Goal: Task Accomplishment & Management: Complete application form

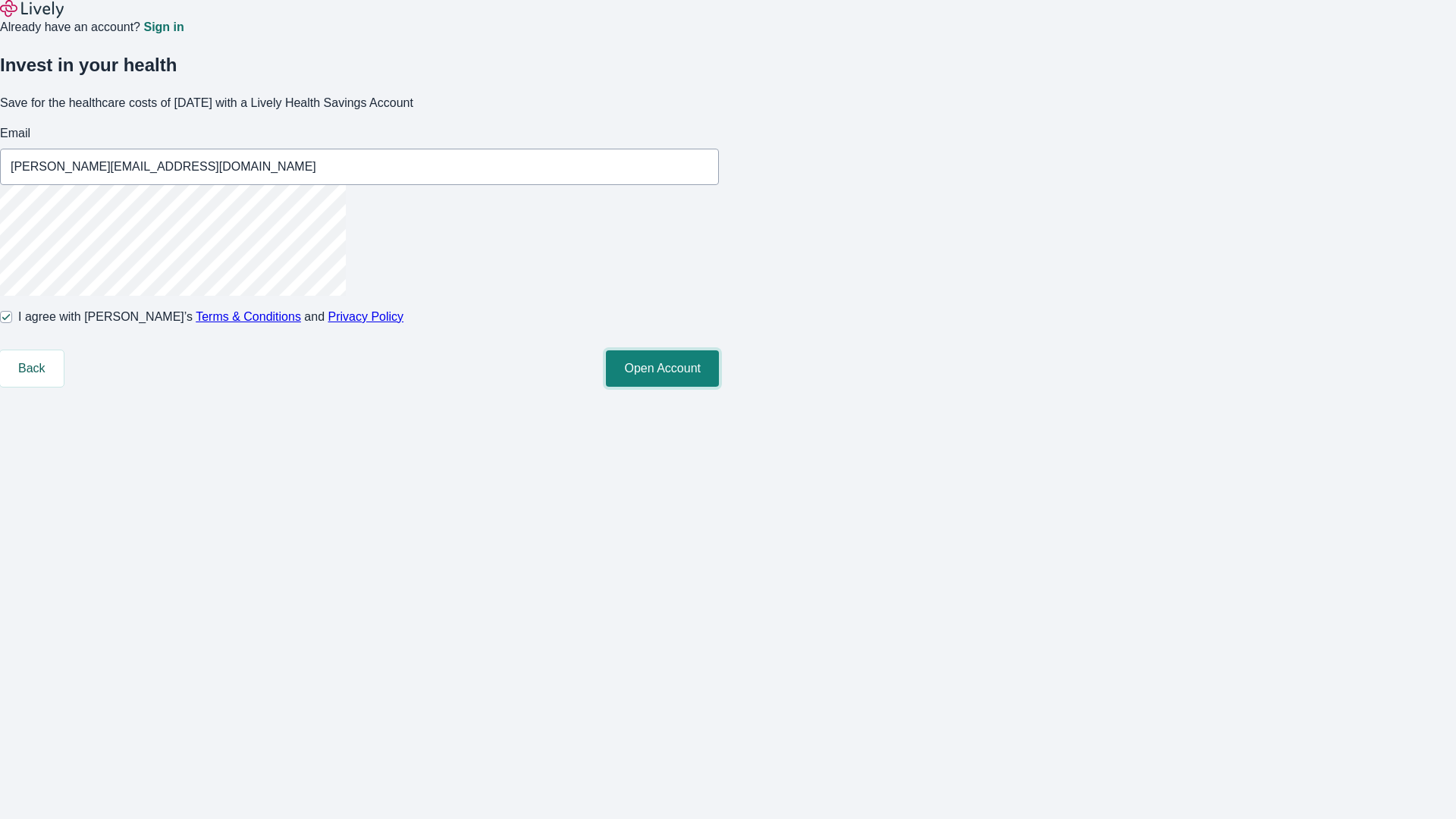
click at [719, 387] on button "Open Account" at bounding box center [662, 369] width 113 height 37
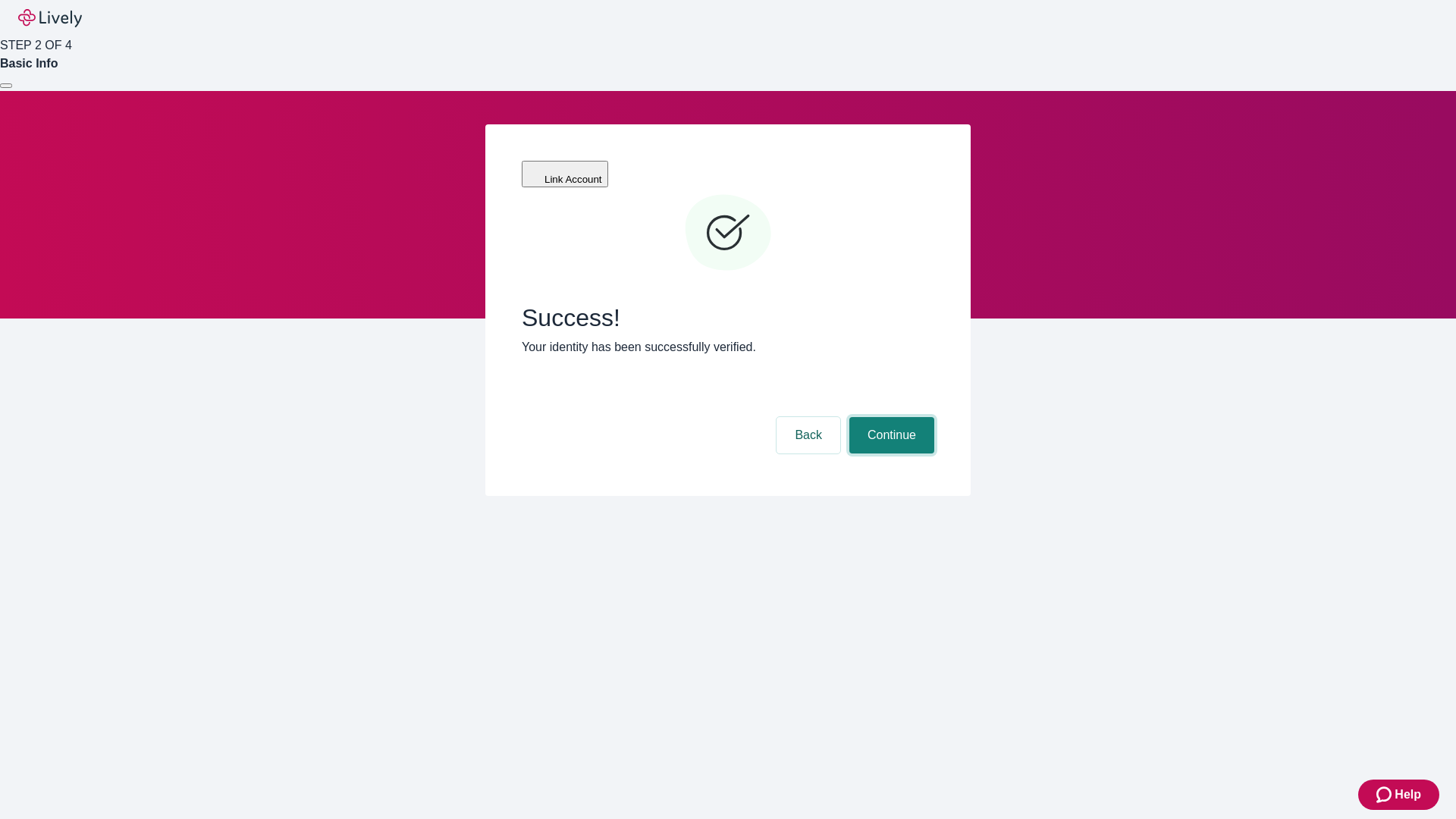
click at [889, 417] on button "Continue" at bounding box center [892, 435] width 85 height 37
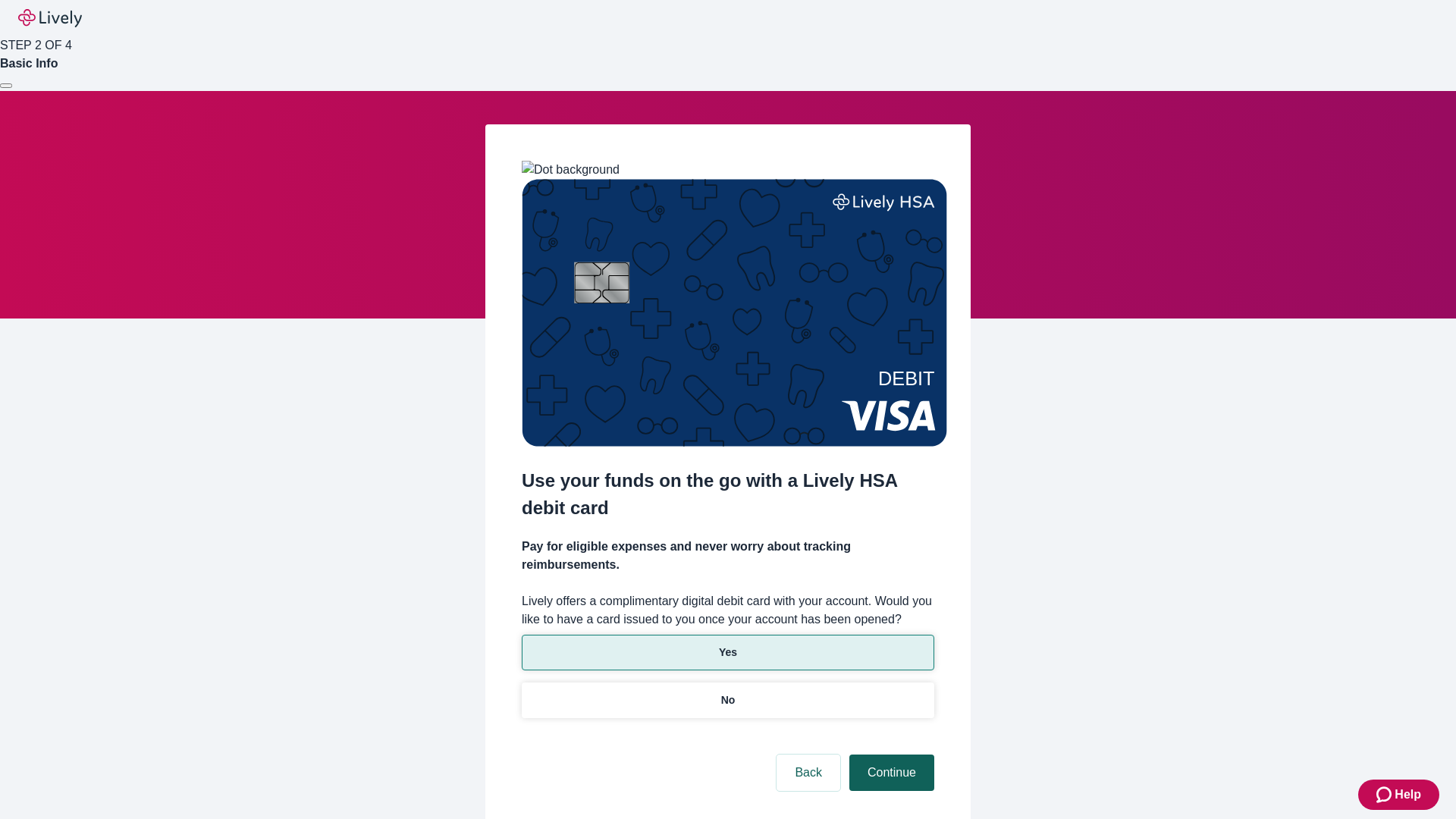
click at [727, 693] on p "No" at bounding box center [728, 700] width 15 height 16
click at [889, 755] on button "Continue" at bounding box center [892, 773] width 85 height 37
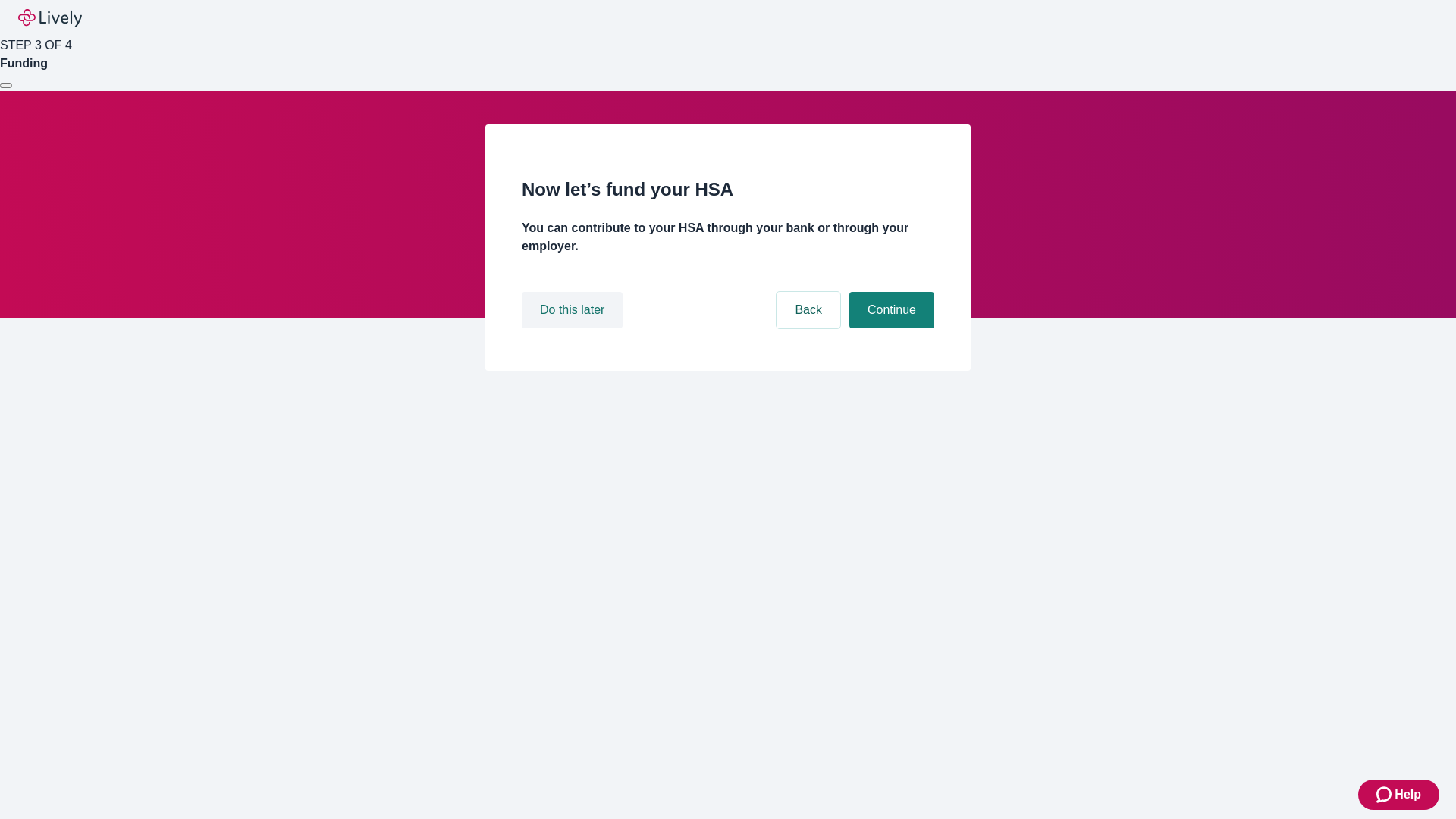
click at [574, 328] on button "Do this later" at bounding box center [572, 310] width 101 height 37
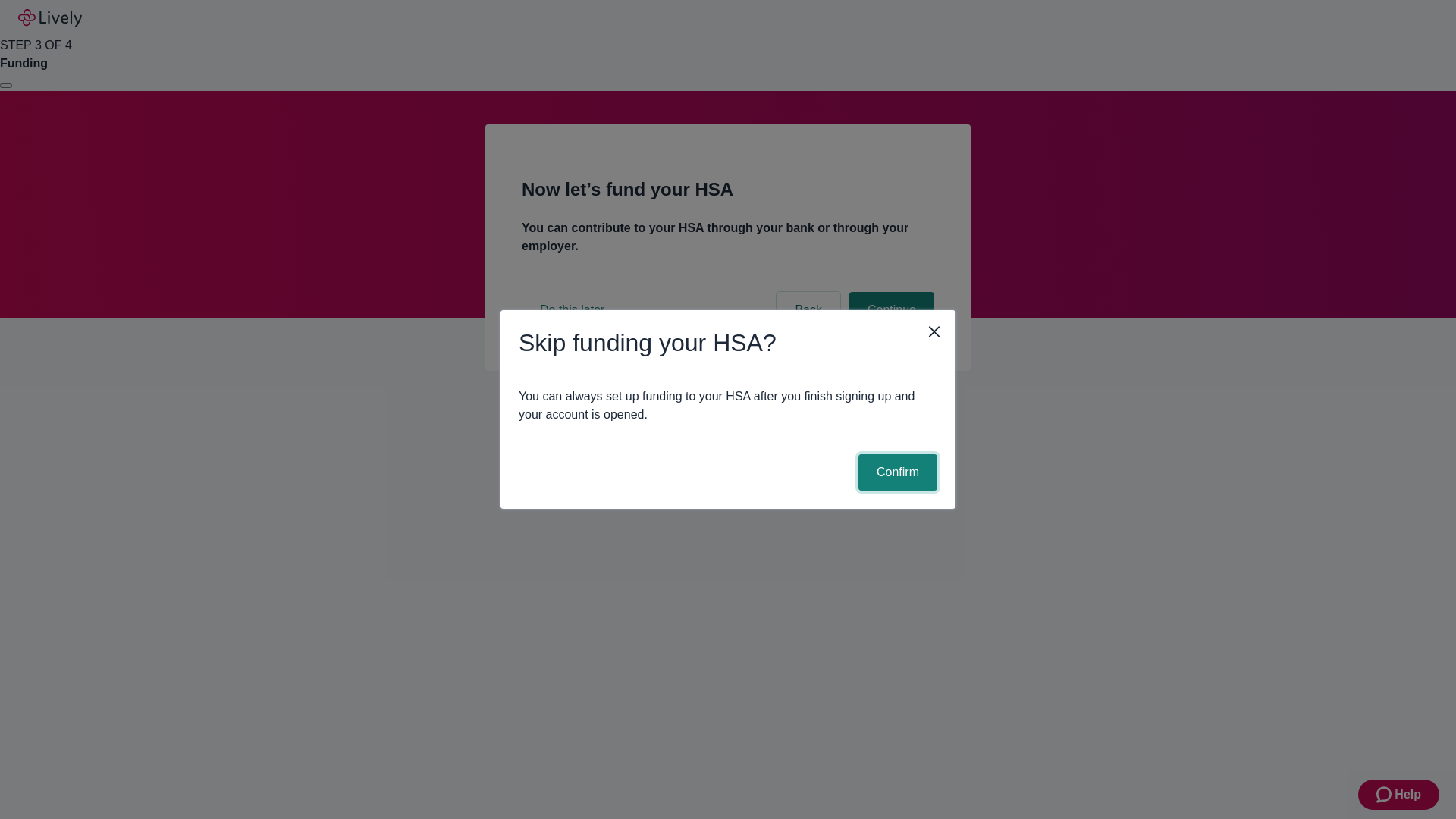
click at [896, 472] on button "Confirm" at bounding box center [898, 472] width 79 height 37
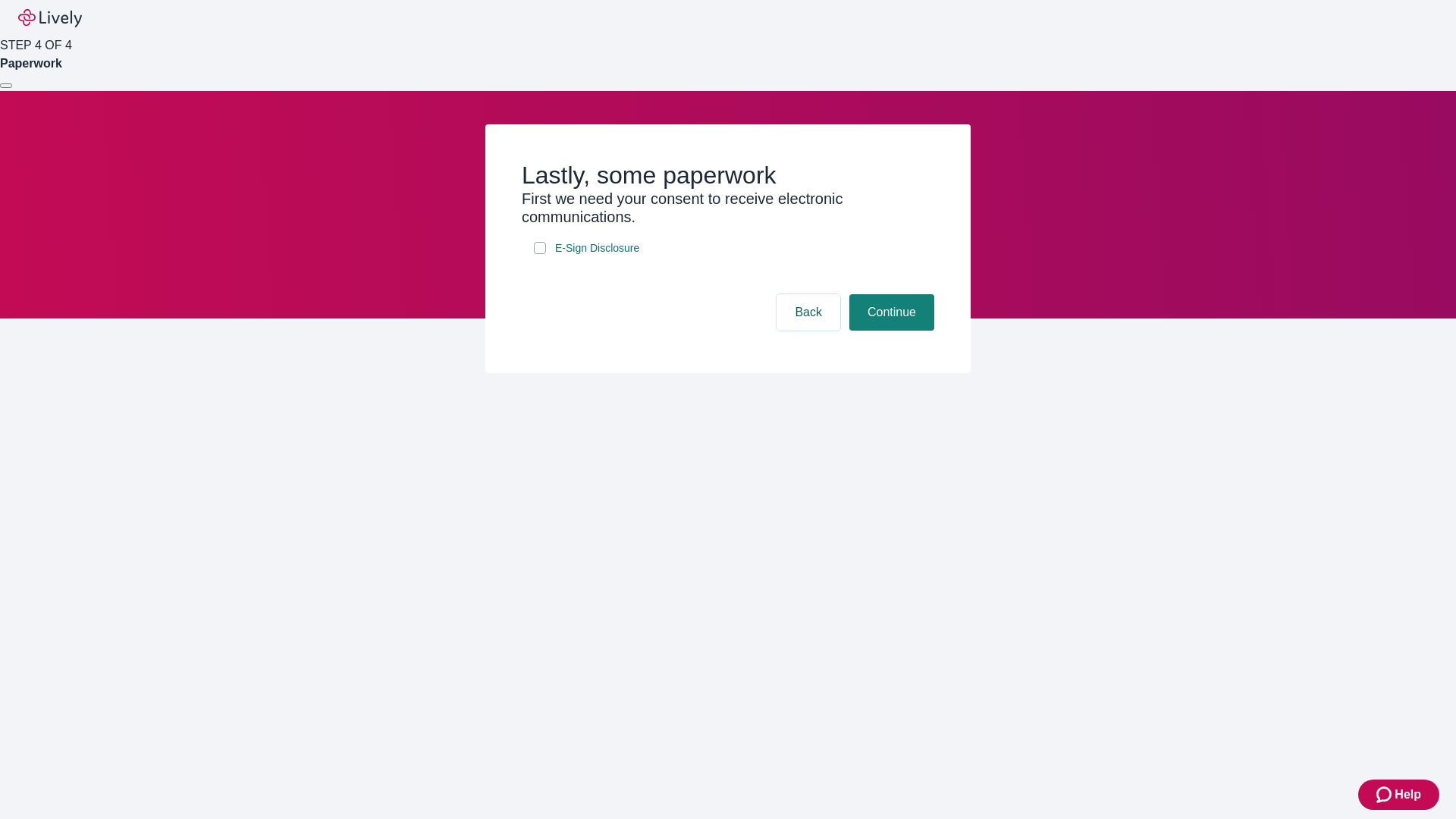
click at [540, 254] on input "E-Sign Disclosure" at bounding box center [539, 248] width 12 height 12
checkbox input "true"
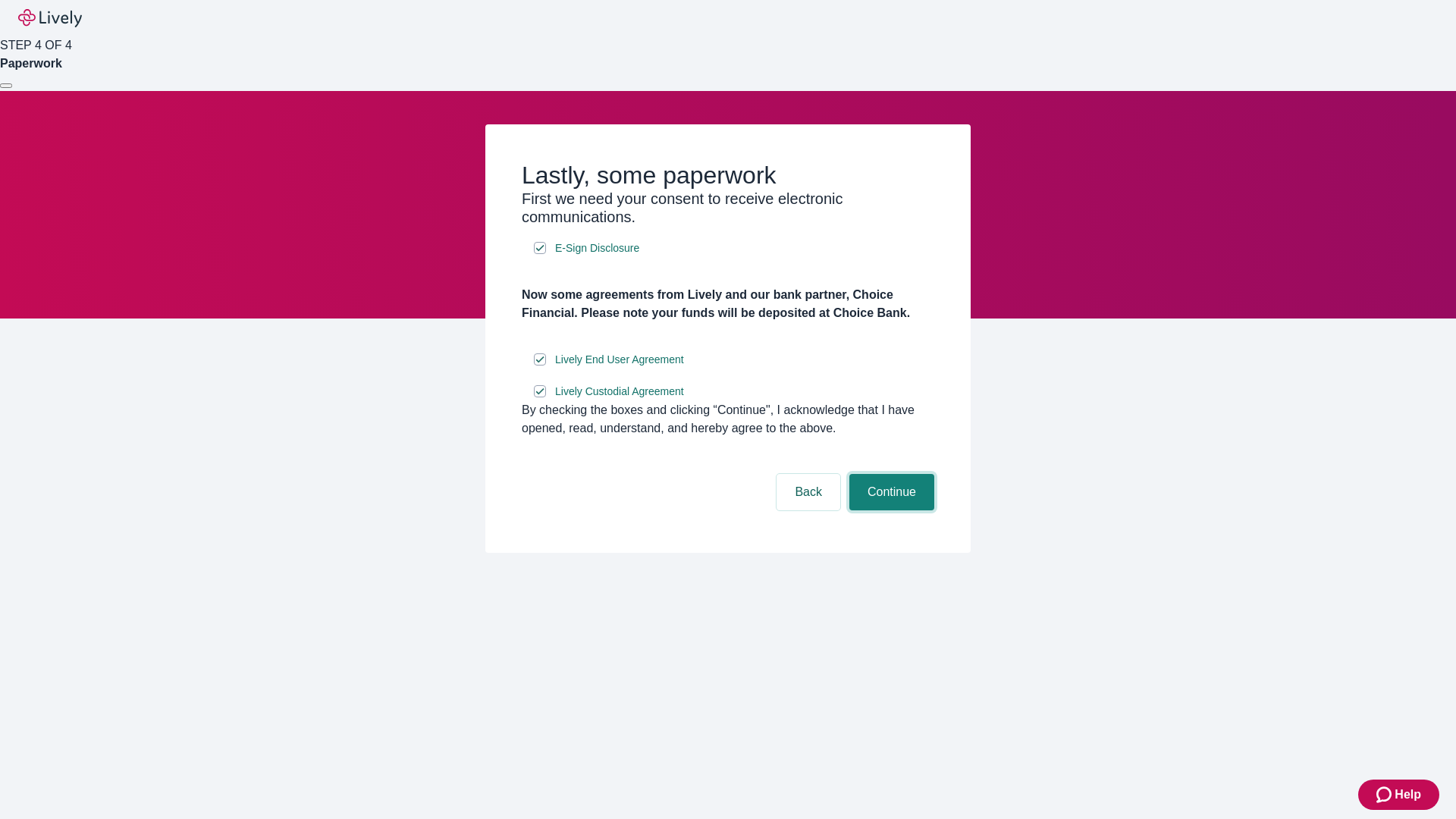
click at [889, 511] on button "Continue" at bounding box center [892, 492] width 85 height 37
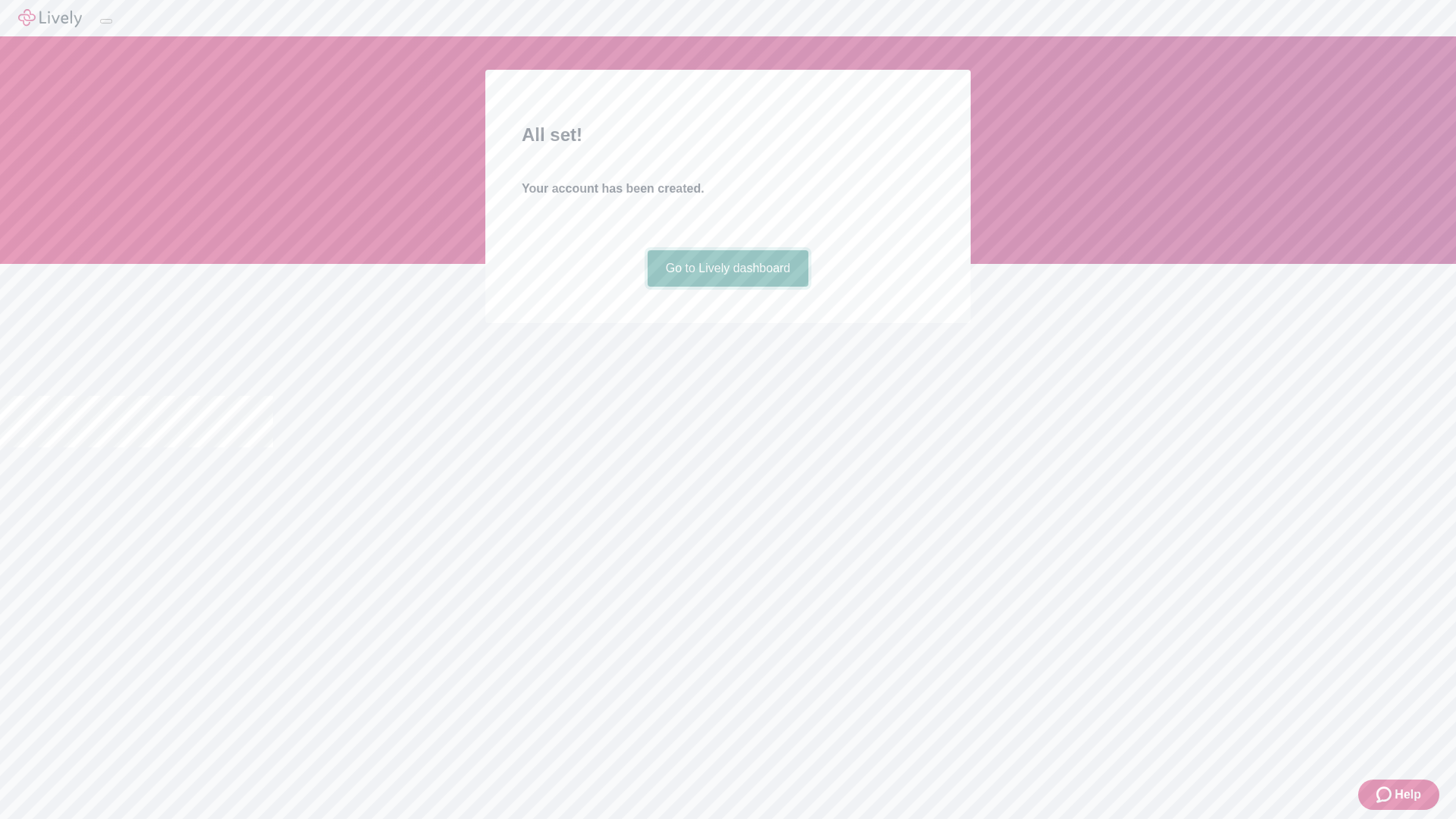
click at [727, 287] on link "Go to Lively dashboard" at bounding box center [729, 268] width 162 height 37
